Goal: Task Accomplishment & Management: Manage account settings

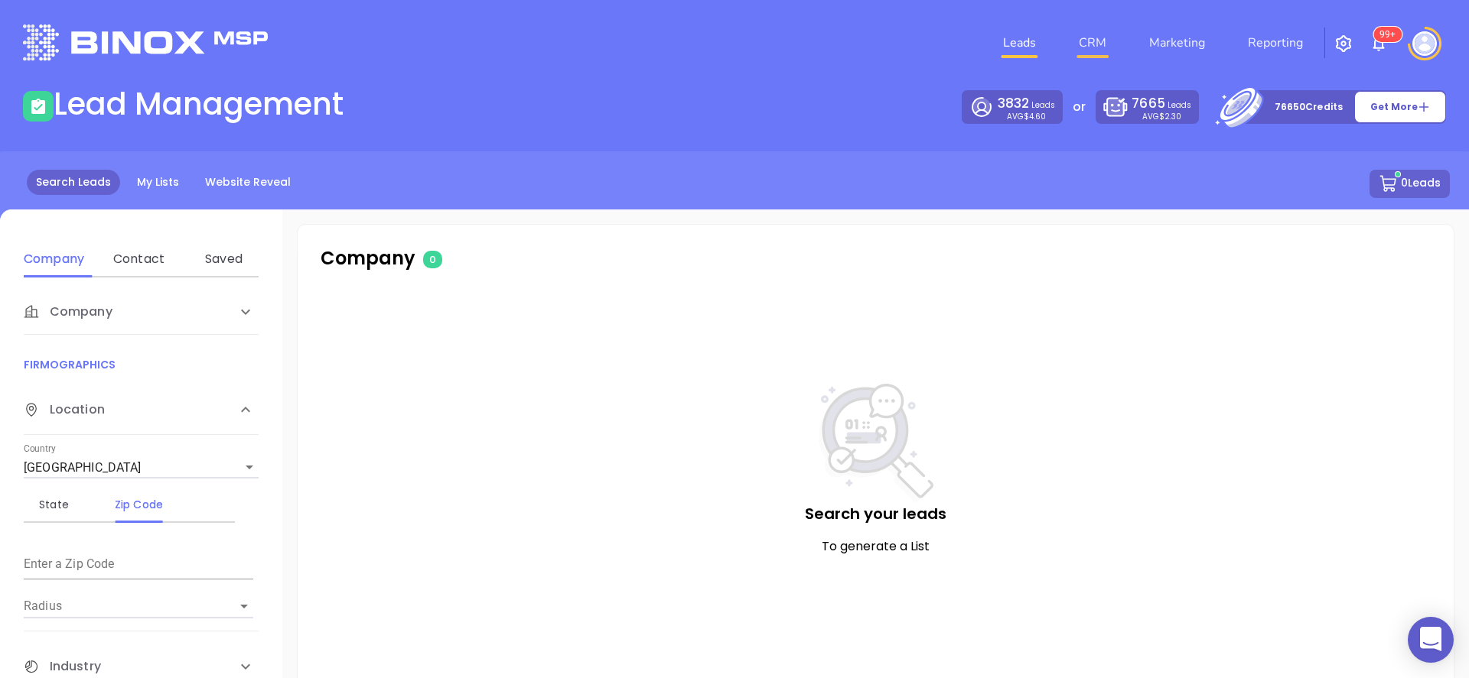
click at [1095, 49] on link "CRM" at bounding box center [1092, 43] width 40 height 31
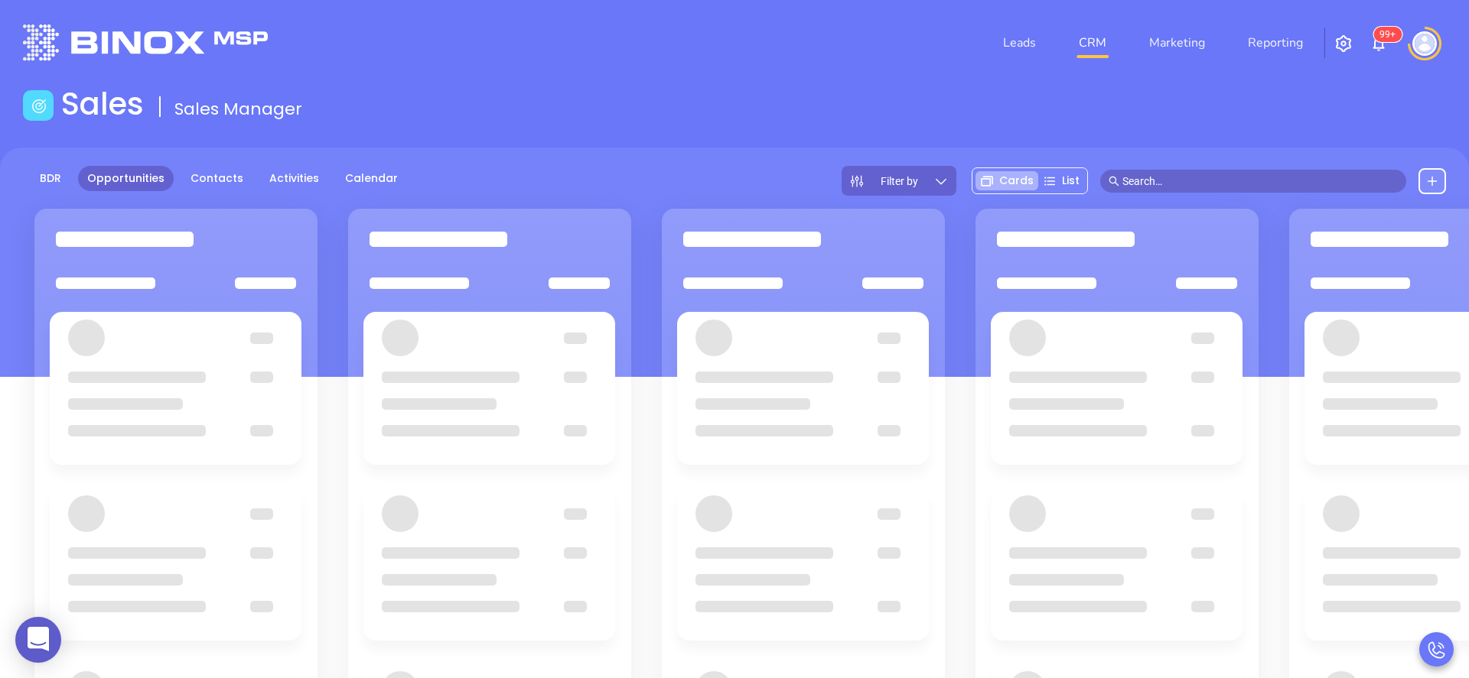
click at [1432, 174] on button at bounding box center [1432, 181] width 28 height 26
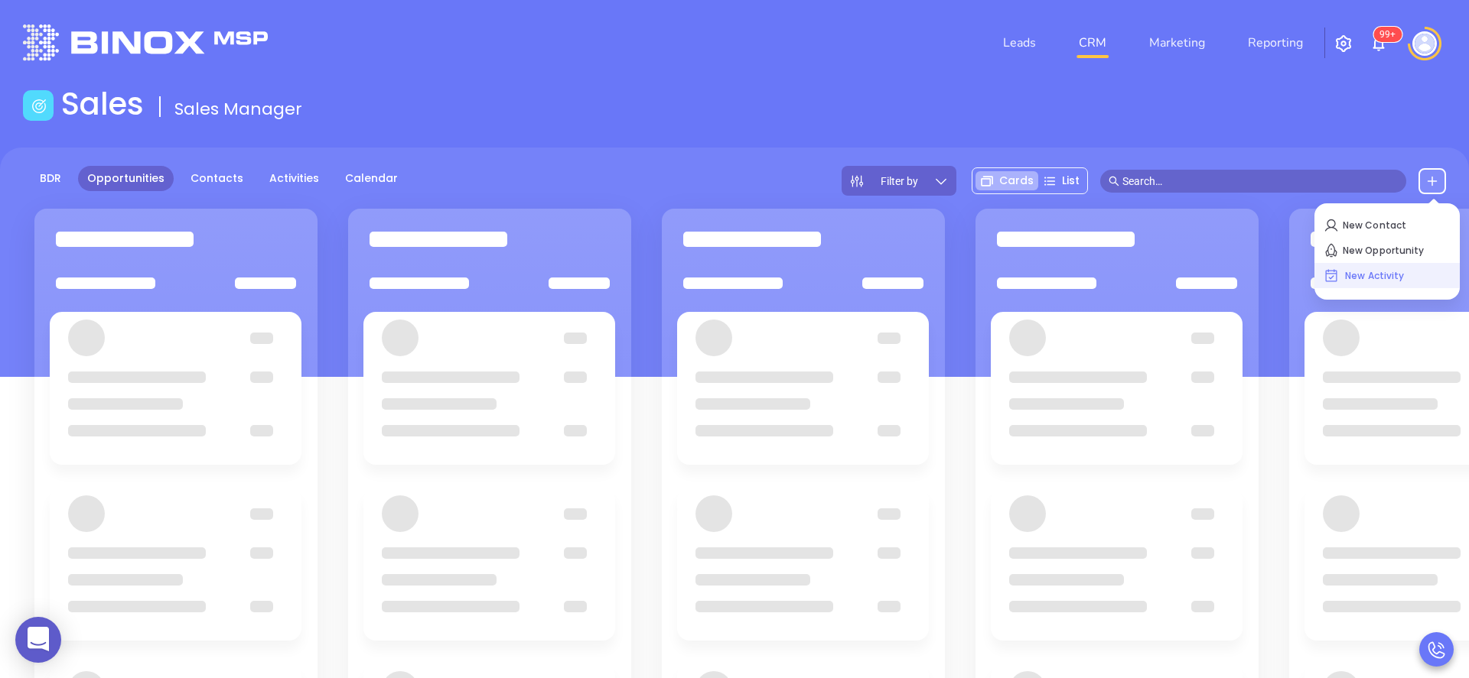
click at [1386, 273] on p "New Activity" at bounding box center [1386, 276] width 127 height 24
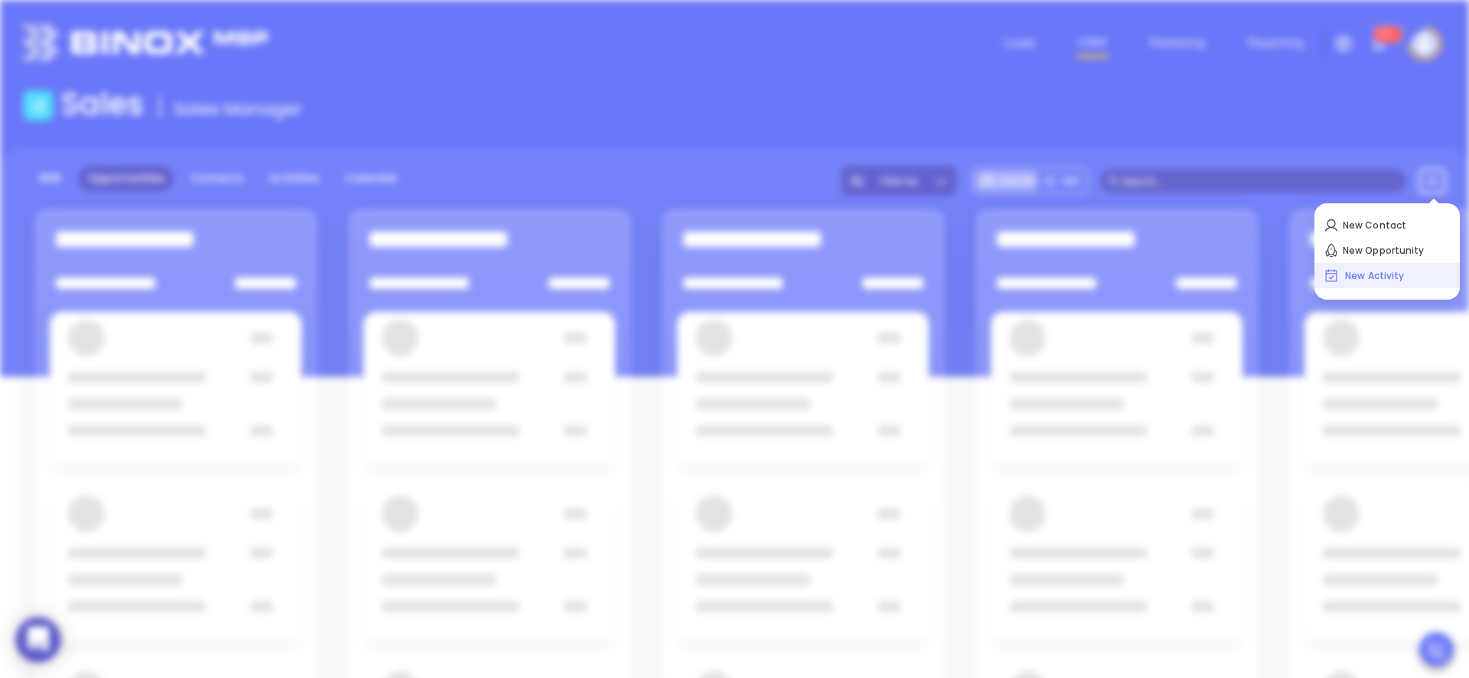
scroll to position [223, 0]
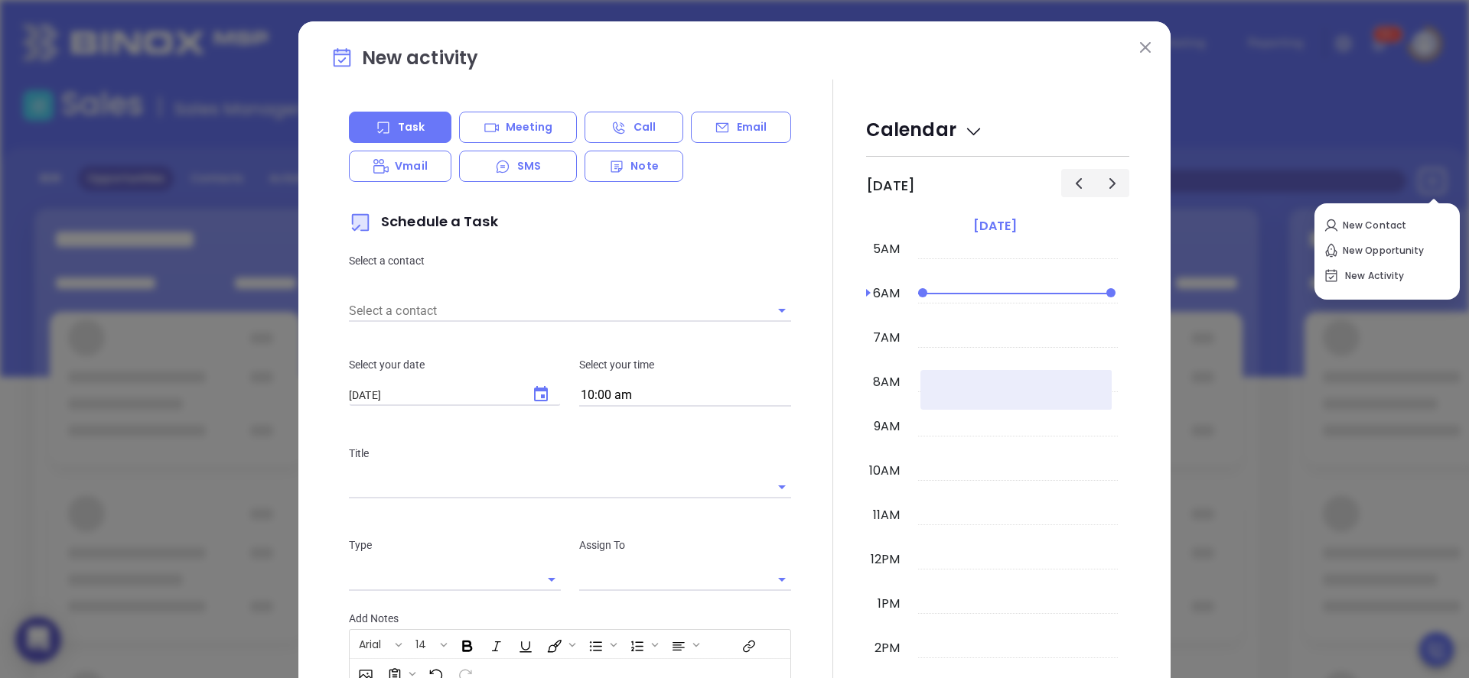
type input "[PERSON_NAME]"
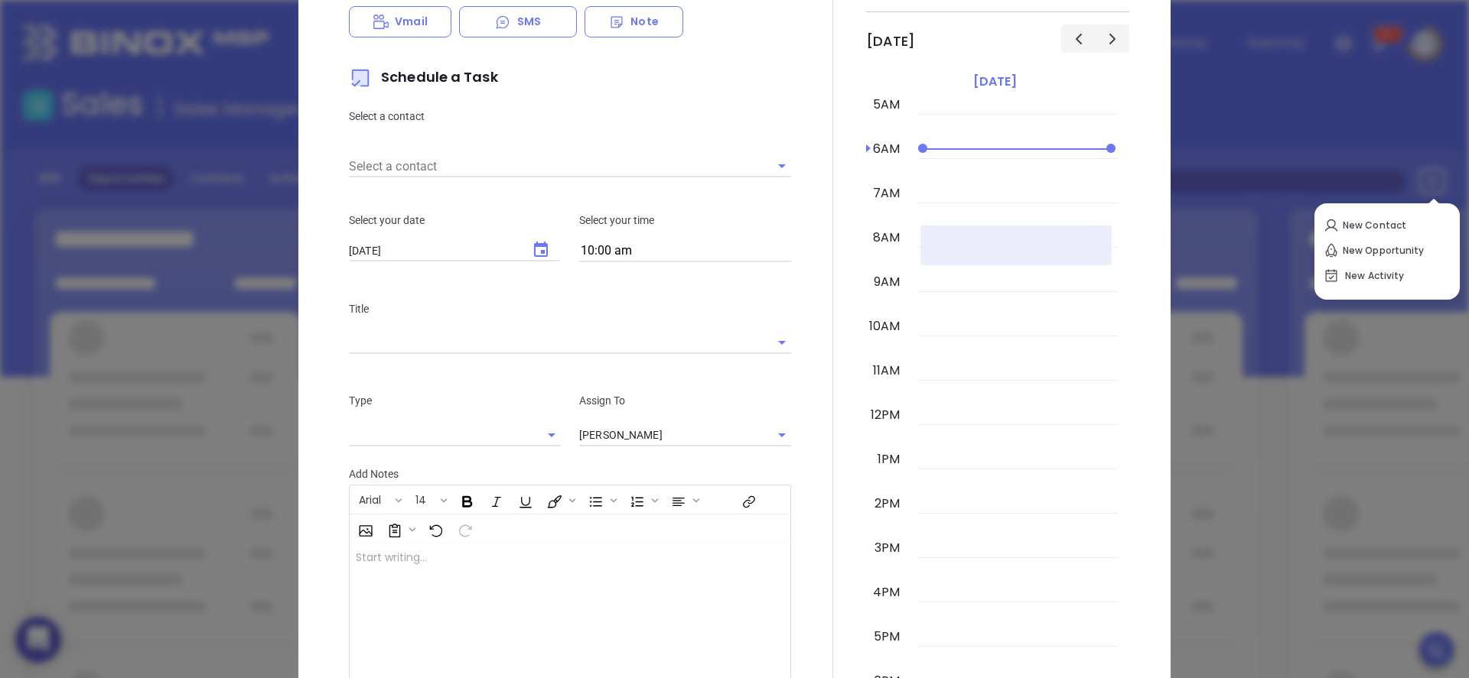
scroll to position [286, 0]
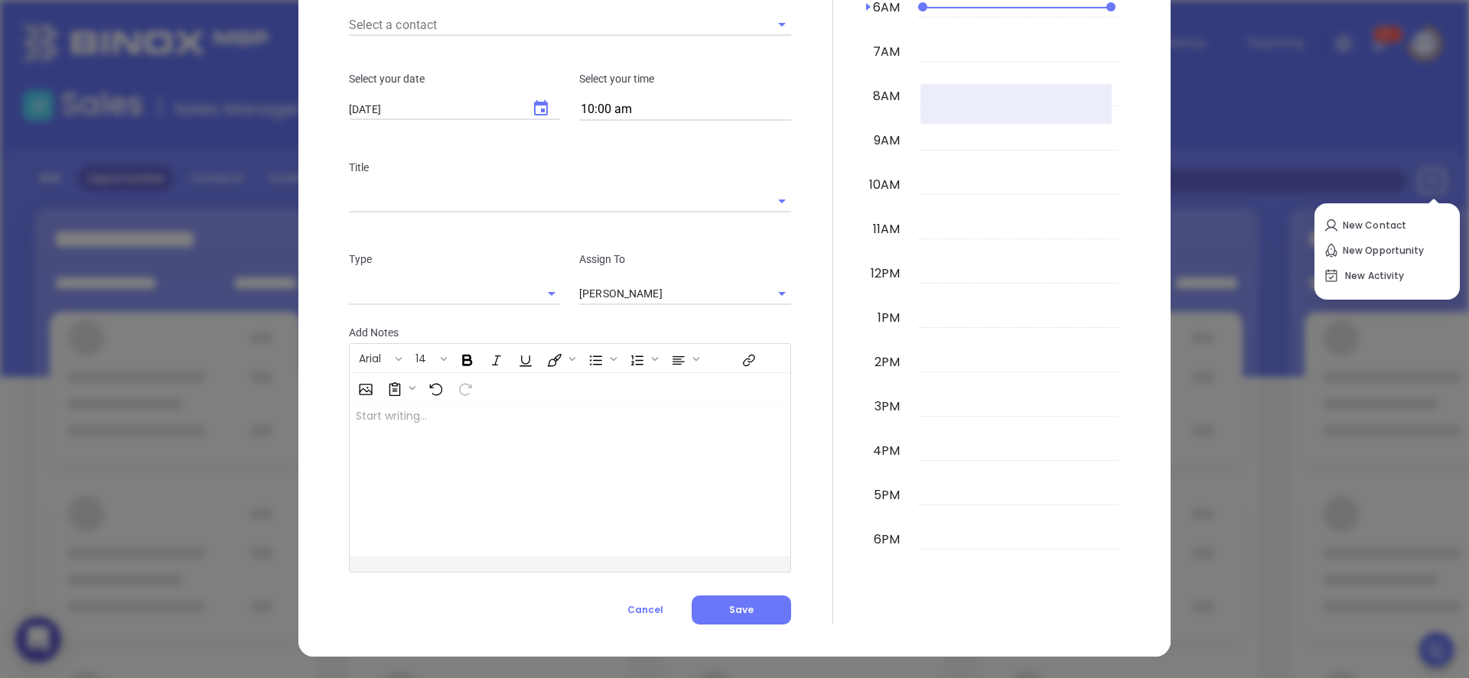
click at [802, 431] on div at bounding box center [833, 208] width 66 height 831
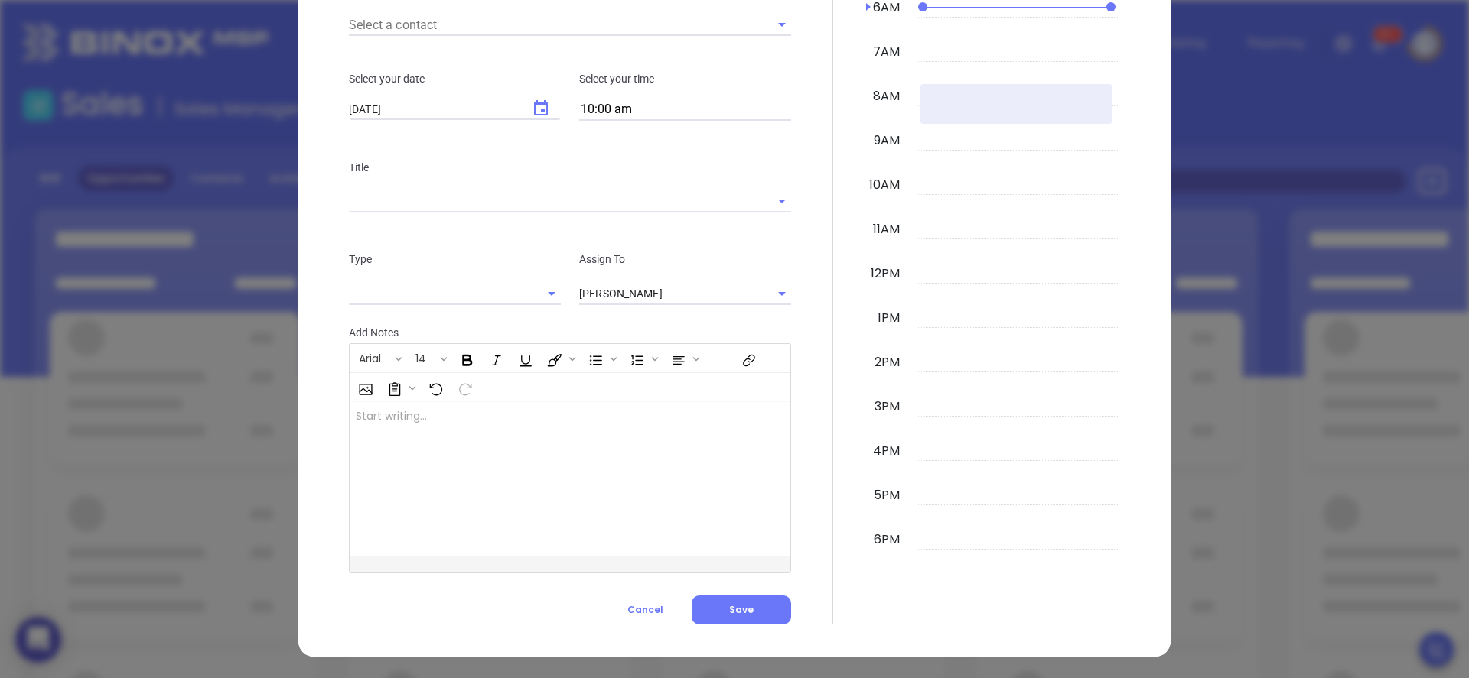
scroll to position [8, 0]
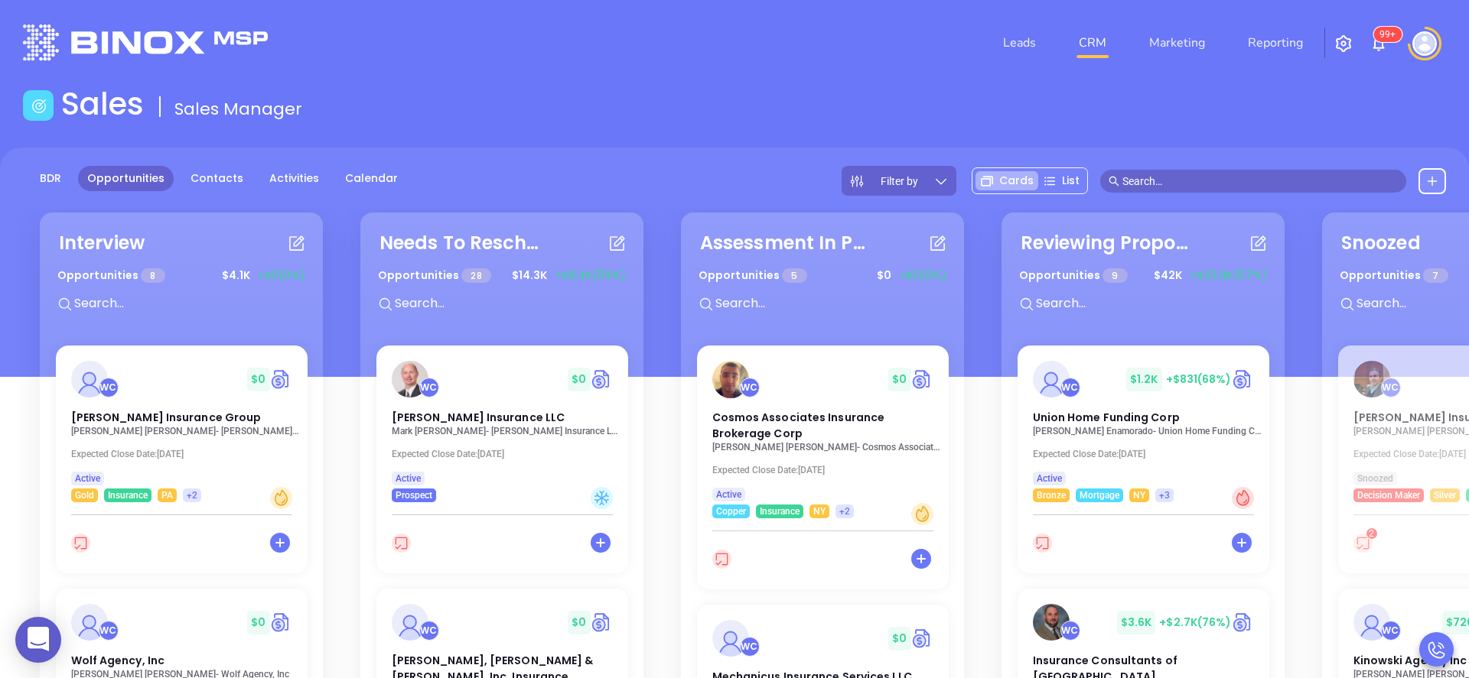
click at [1437, 176] on icon at bounding box center [1432, 181] width 12 height 12
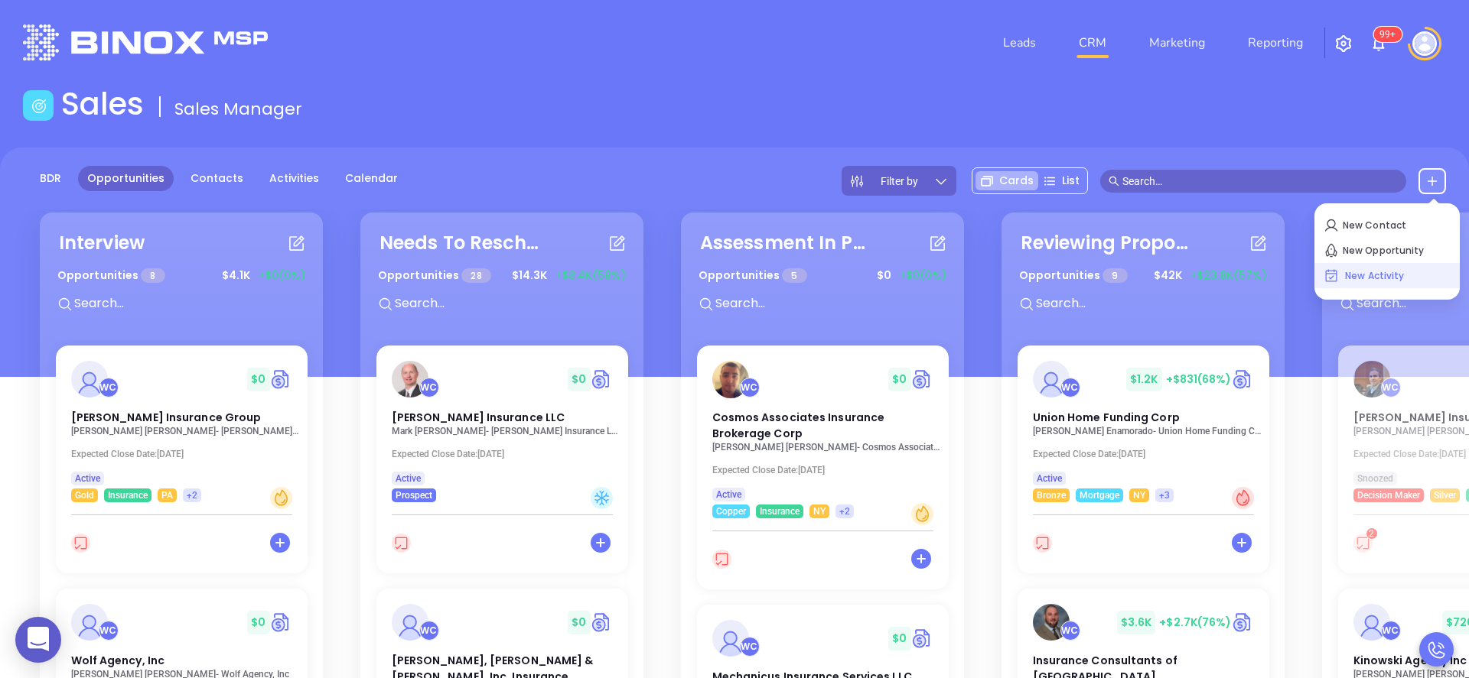
click at [1366, 271] on p "New Activity" at bounding box center [1386, 276] width 127 height 24
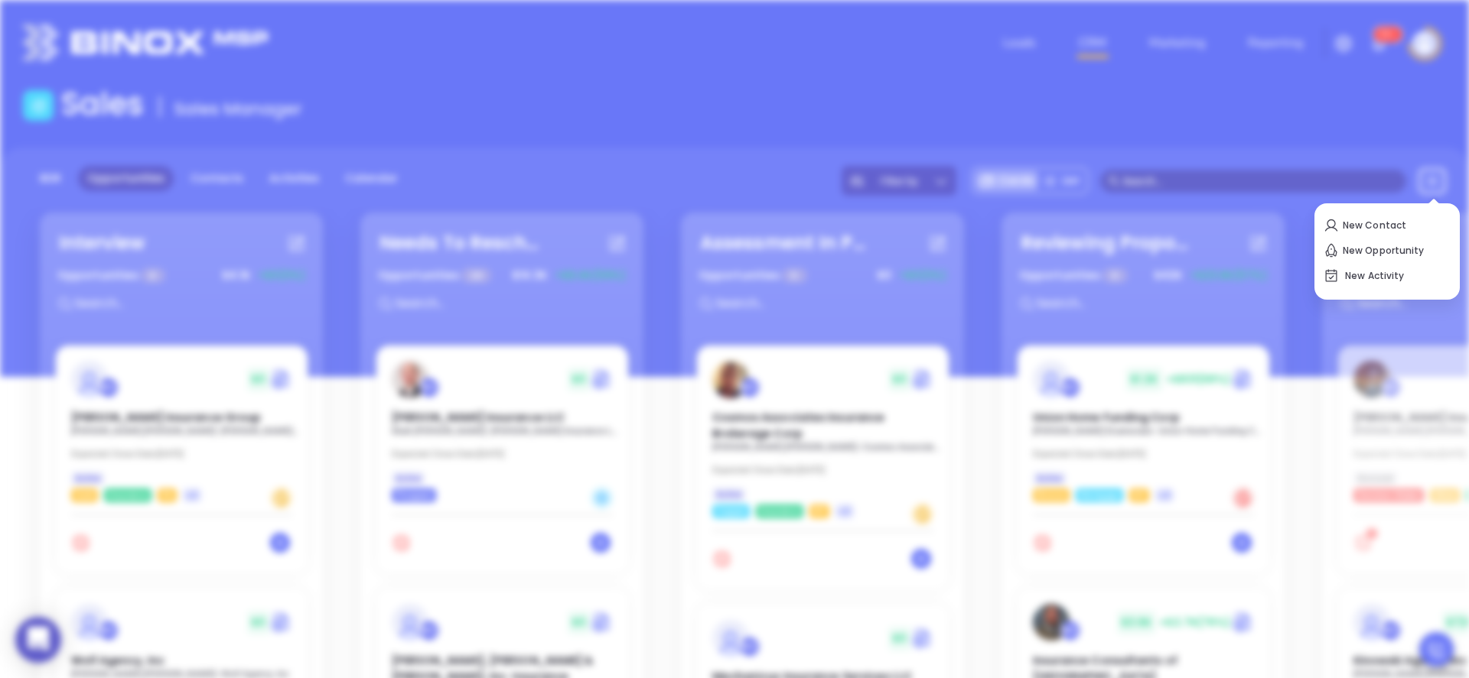
type input "[DATE]"
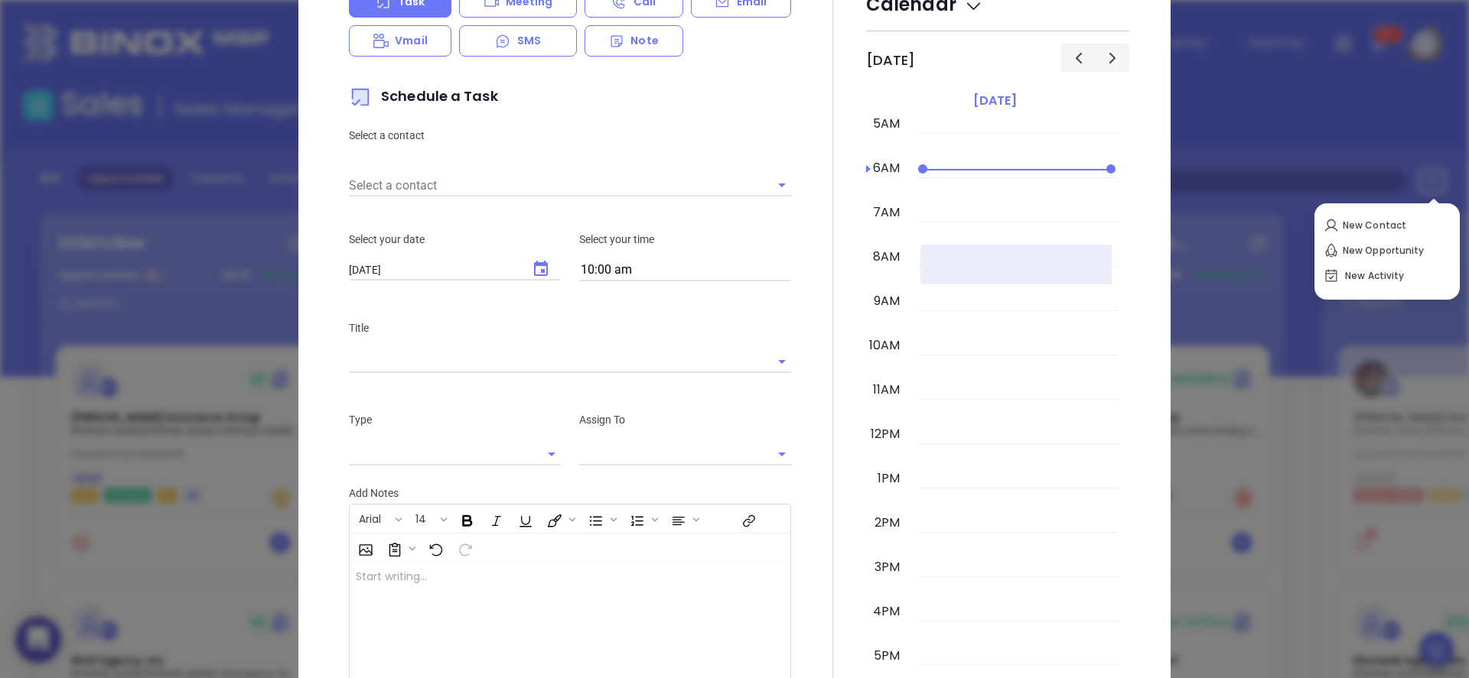
scroll to position [286, 0]
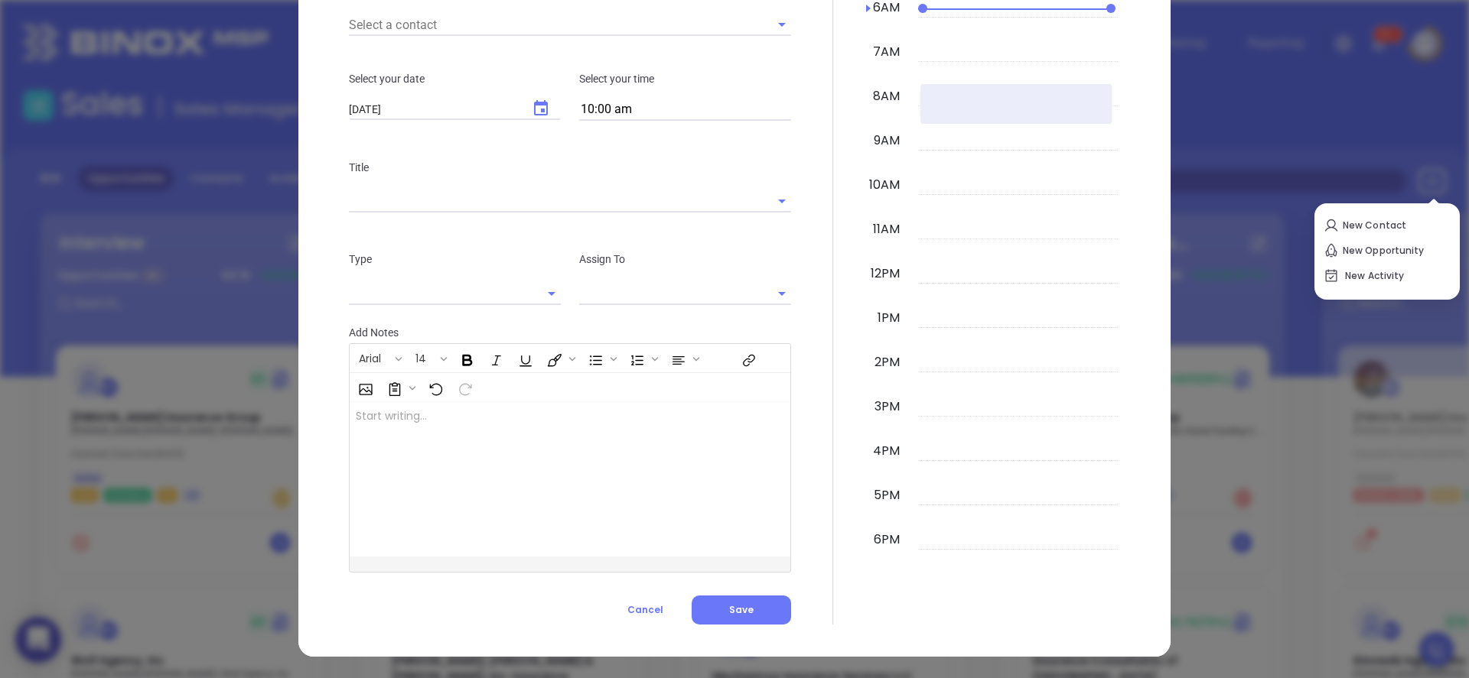
type input "[PERSON_NAME]"
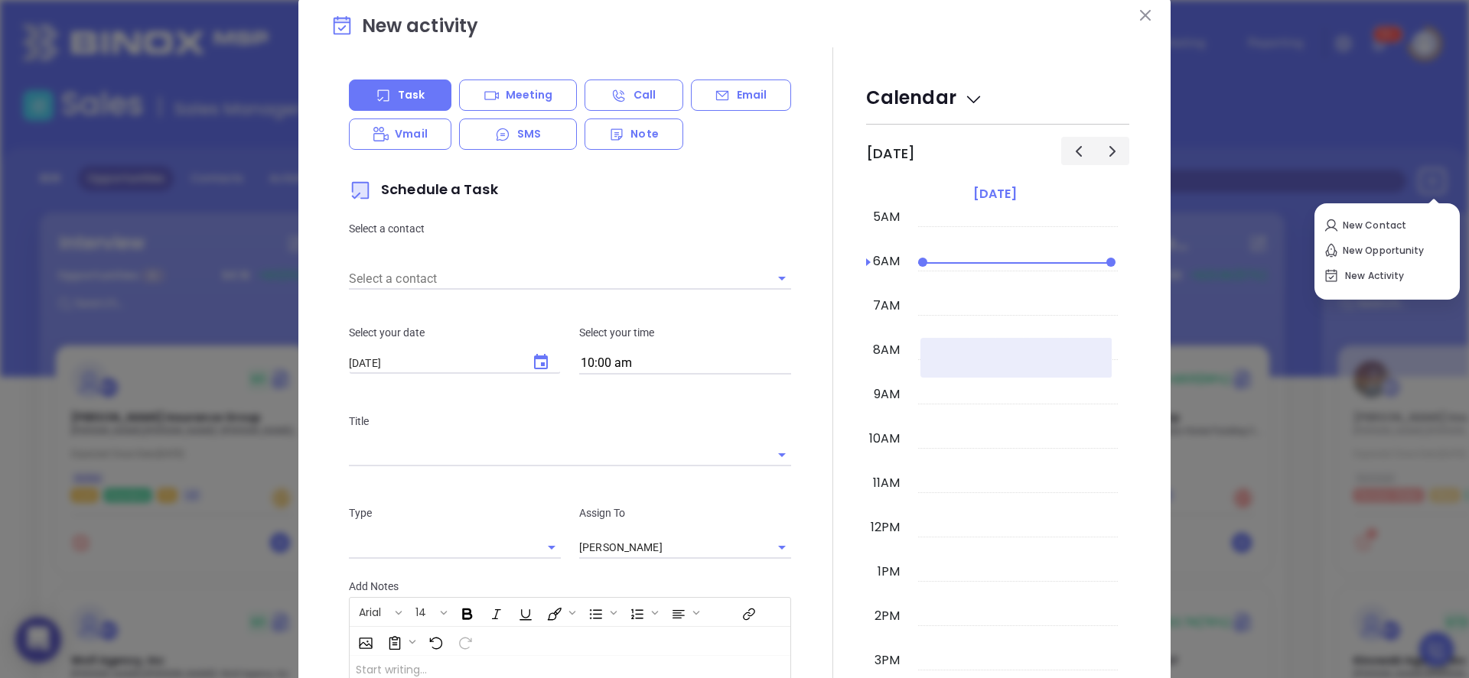
scroll to position [63, 0]
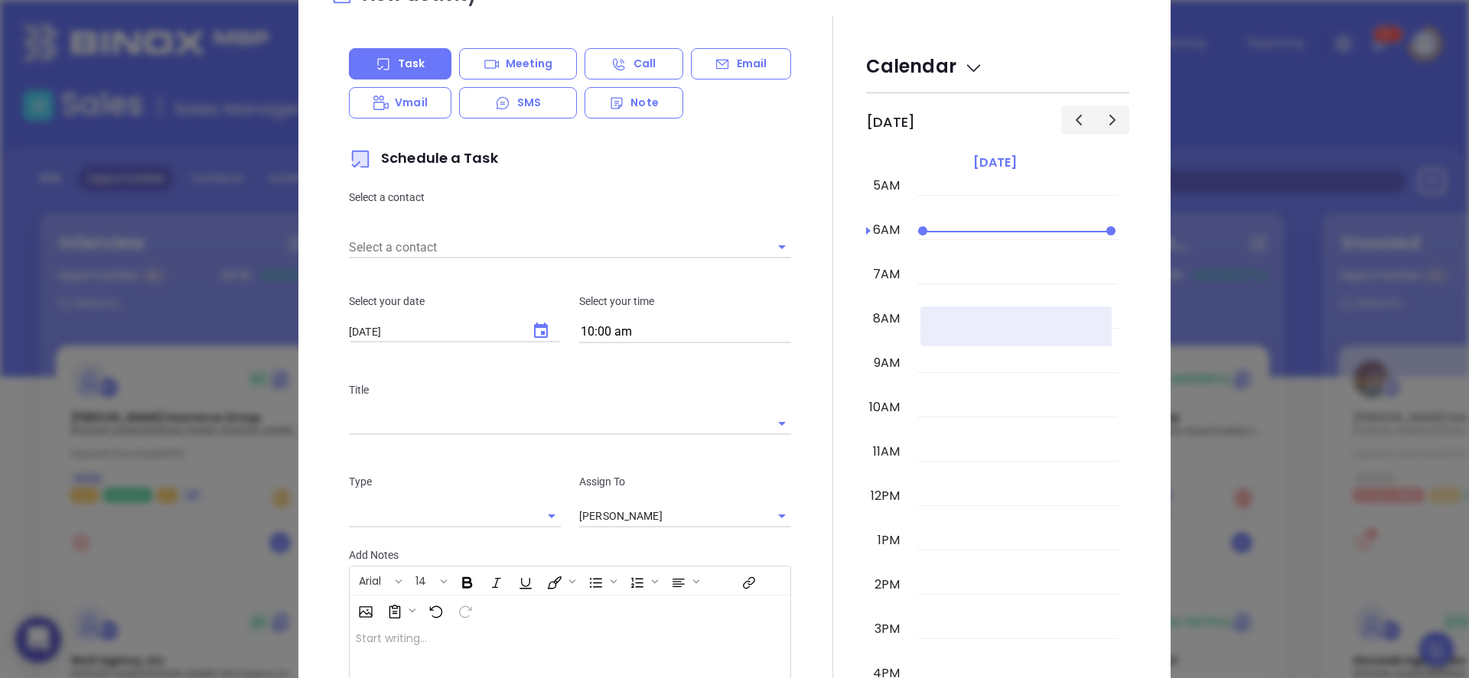
click at [555, 226] on div "Select a contact" at bounding box center [570, 240] width 442 height 35
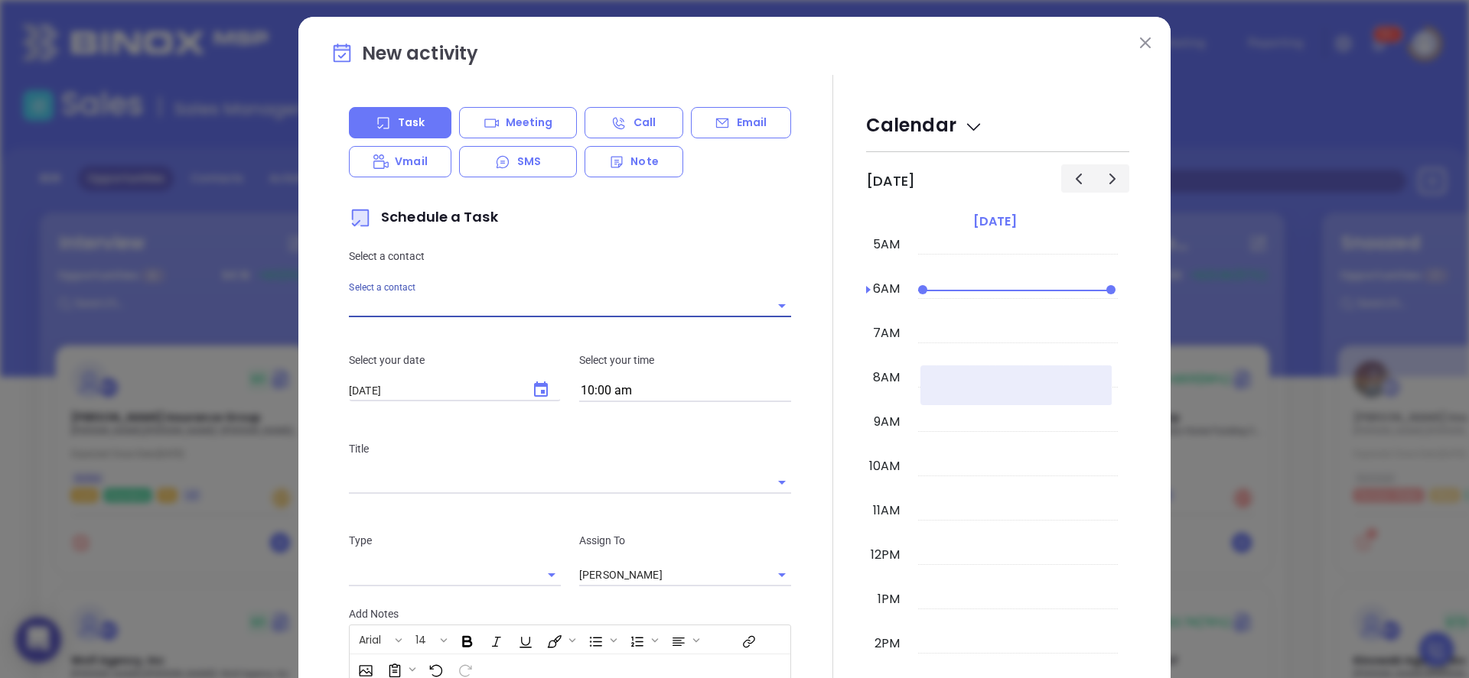
scroll to position [0, 0]
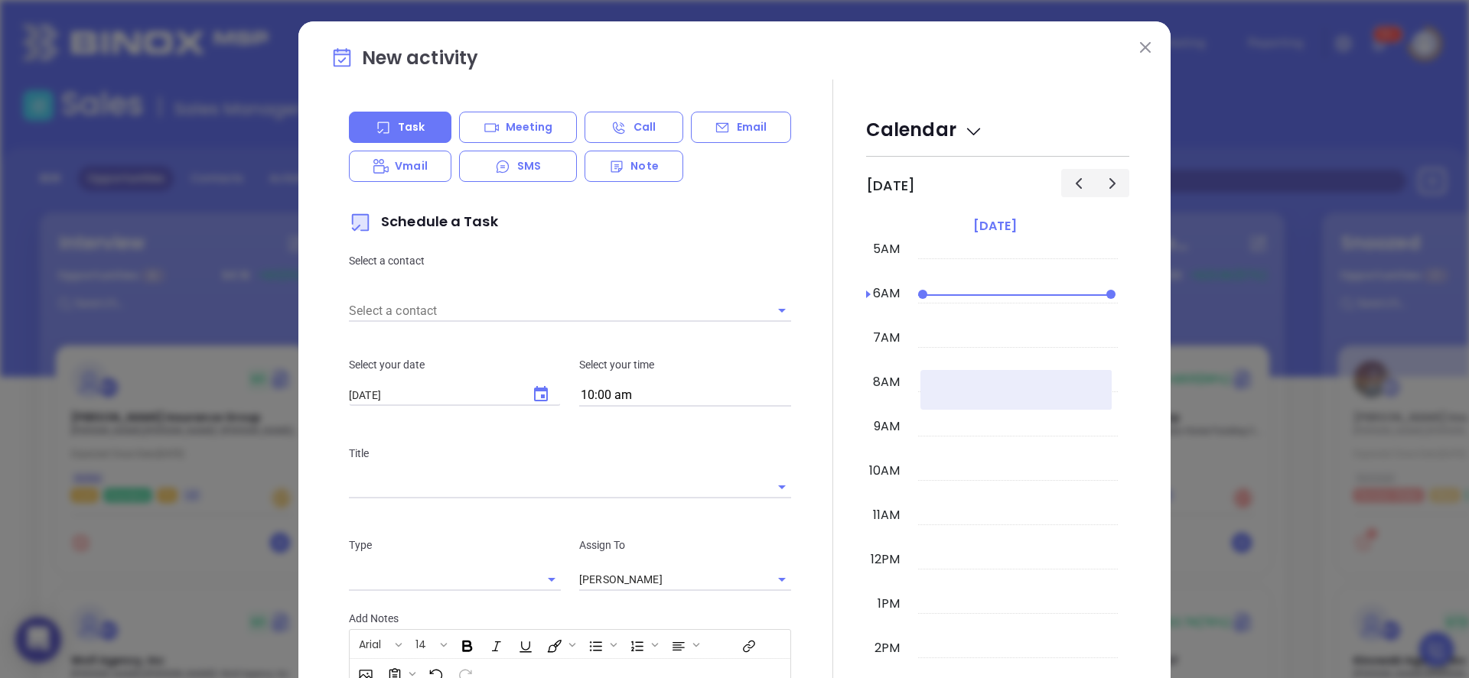
click at [1145, 45] on button at bounding box center [1145, 47] width 20 height 20
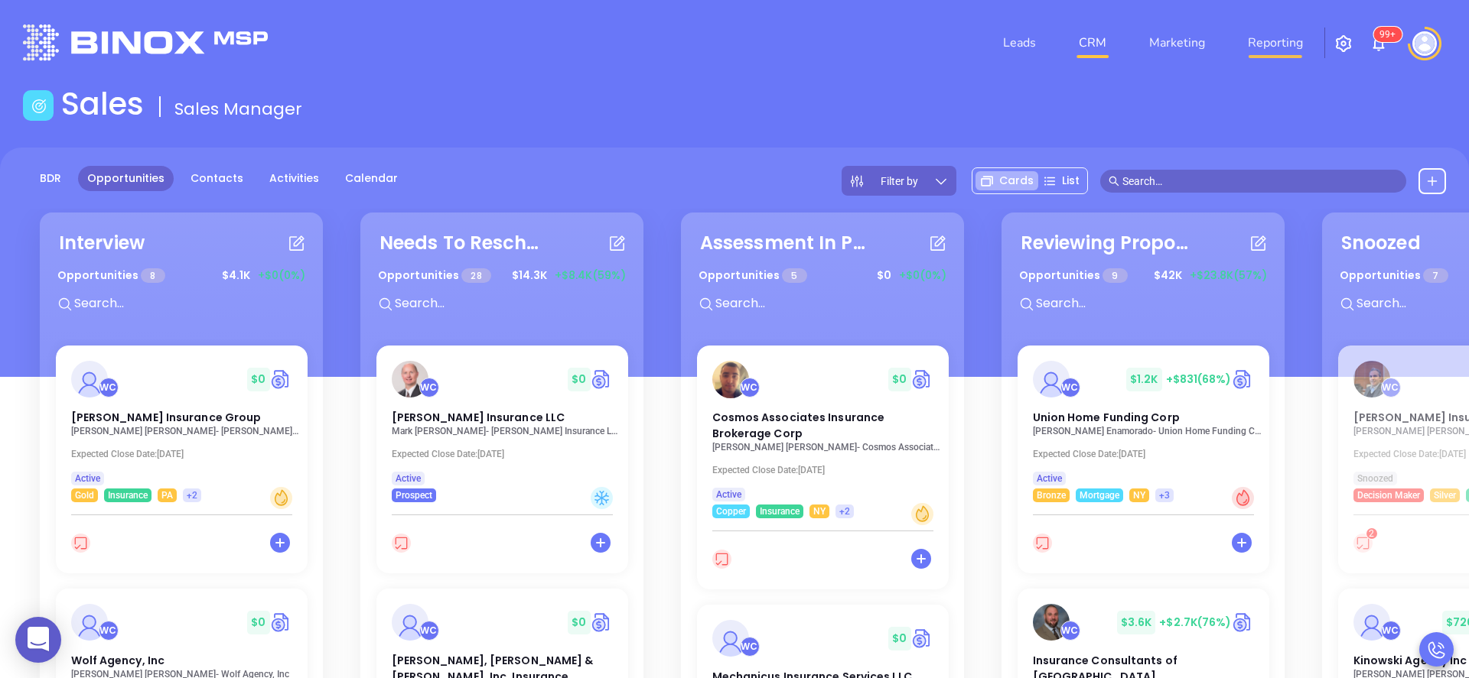
click at [1268, 41] on link "Reporting" at bounding box center [1274, 43] width 67 height 31
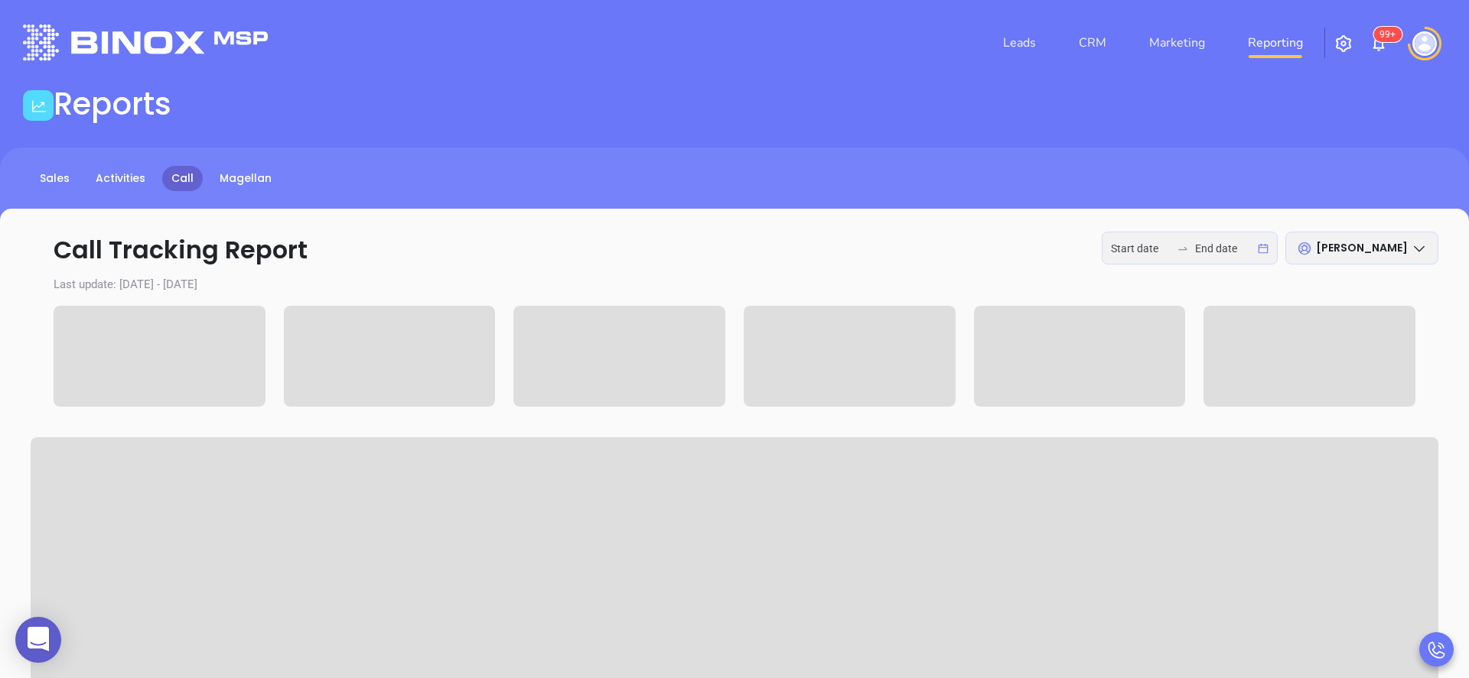
type input "[DATE]"
click at [1427, 44] on img at bounding box center [1424, 43] width 24 height 24
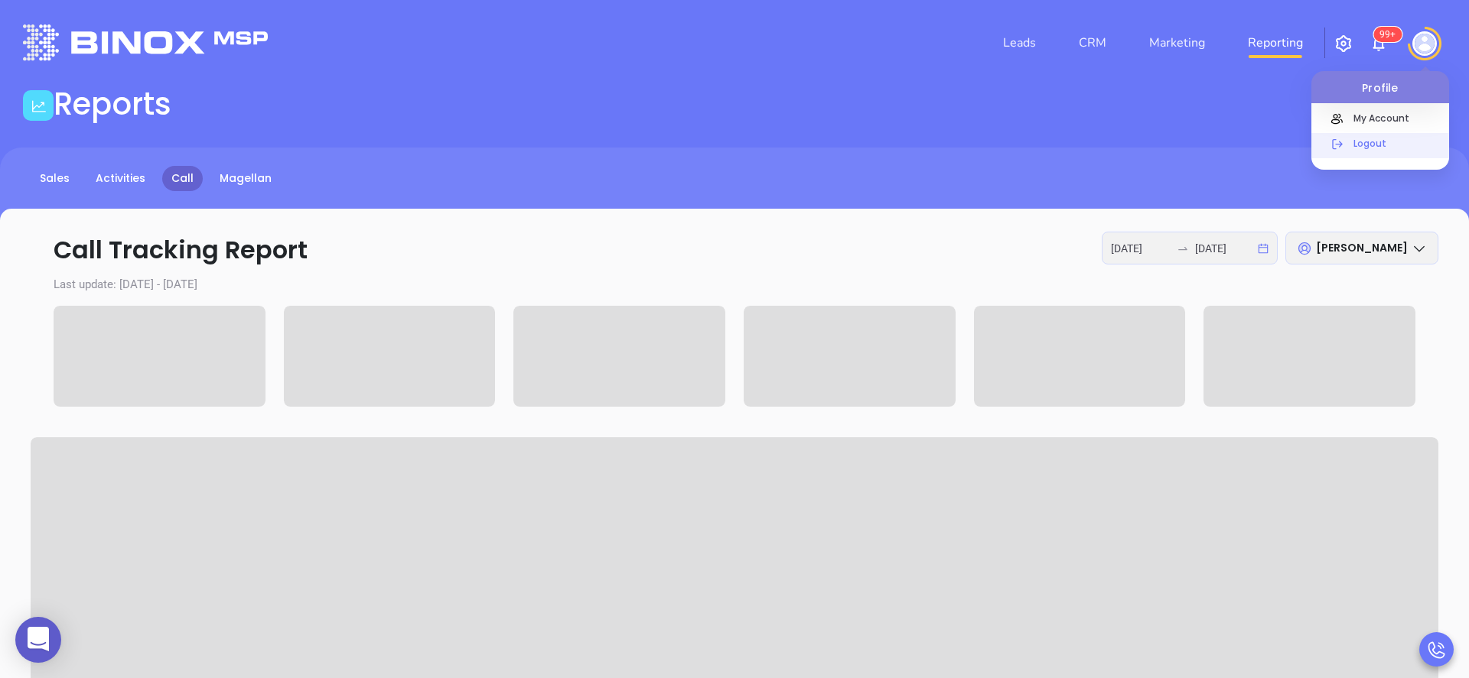
click at [1378, 140] on p "Logout" at bounding box center [1396, 143] width 103 height 16
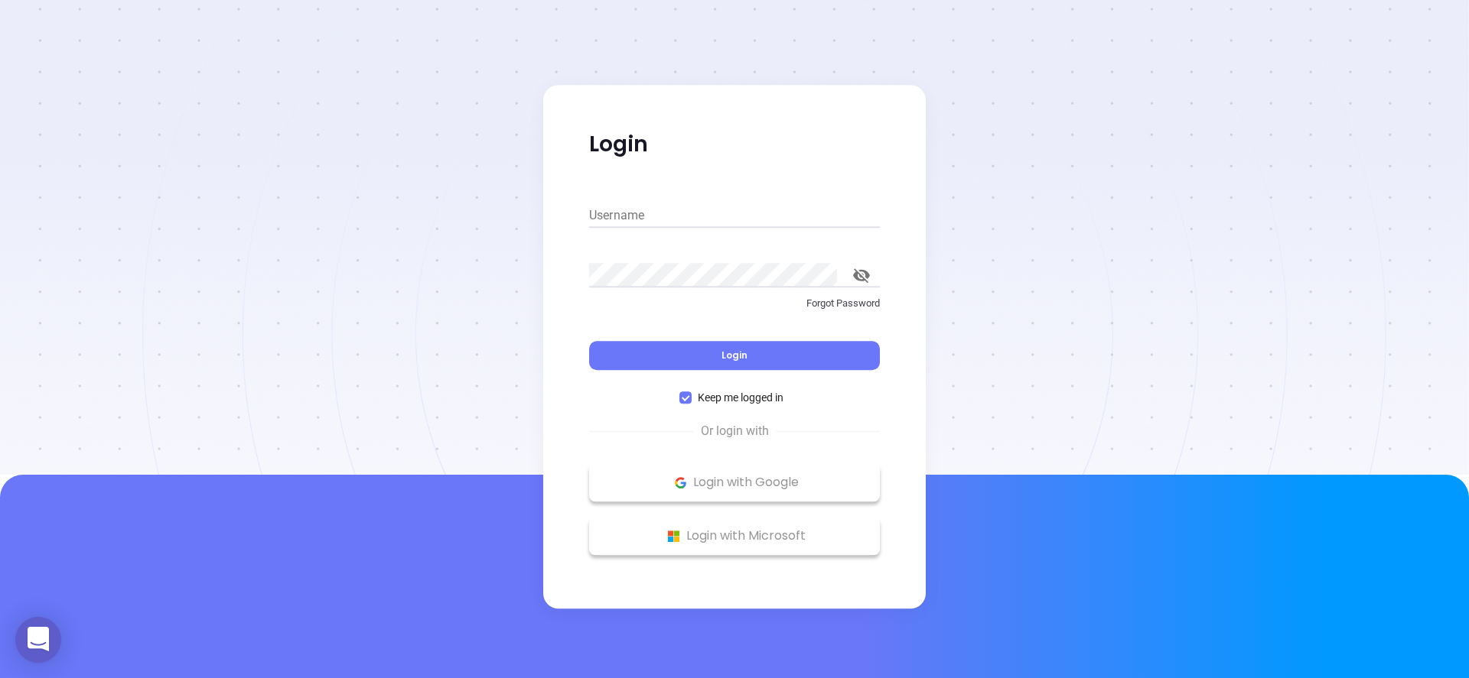
type input "[PERSON_NAME][EMAIL_ADDRESS][DOMAIN_NAME]"
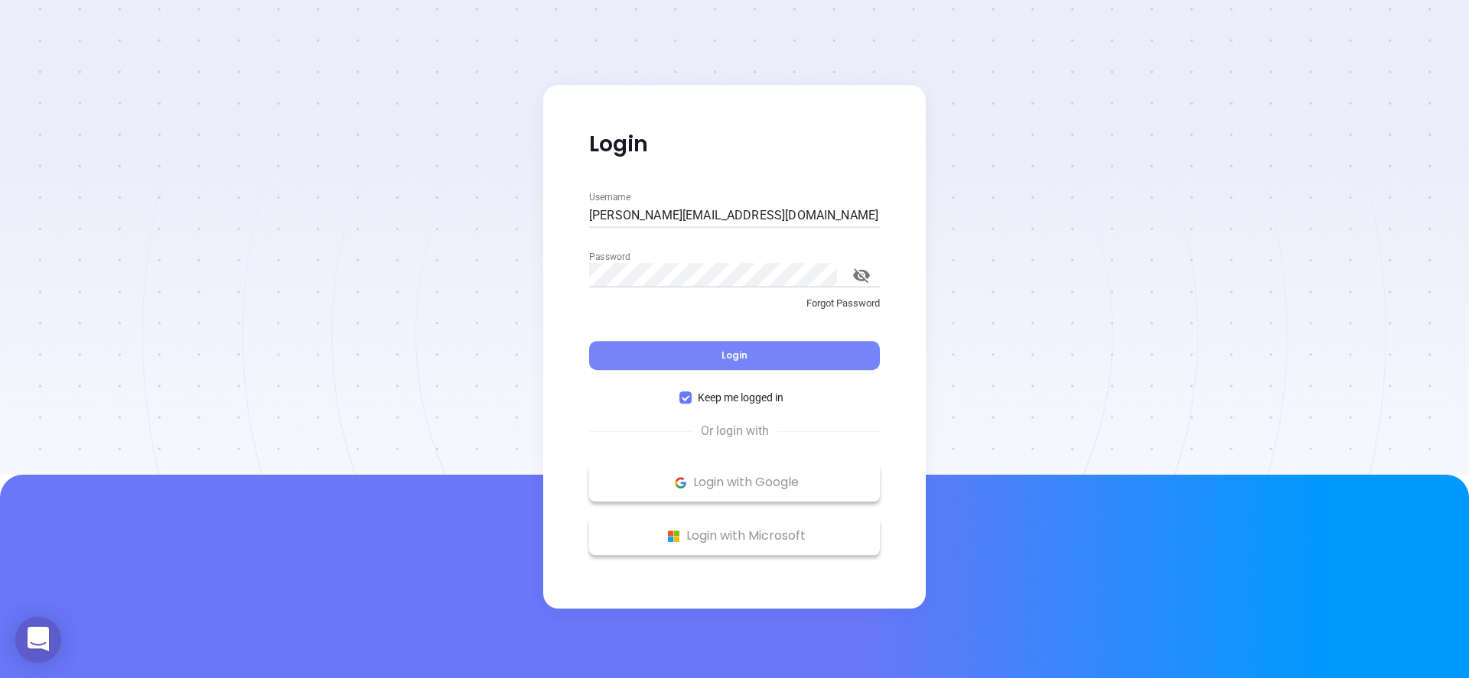
click at [773, 347] on button "Login" at bounding box center [734, 355] width 291 height 29
